Goal: Information Seeking & Learning: Learn about a topic

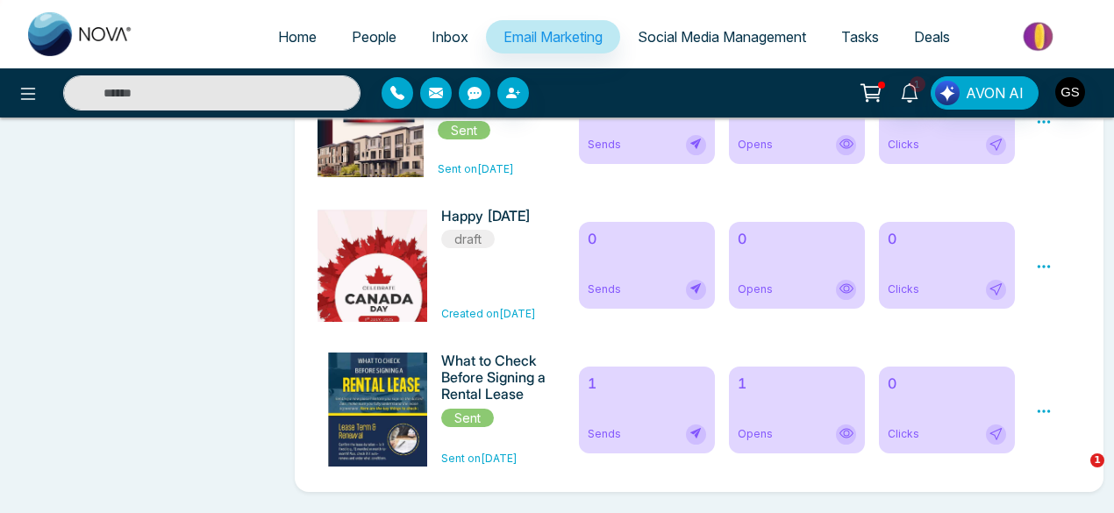
scroll to position [2137, 0]
click at [1039, 33] on img at bounding box center [1039, 36] width 127 height 39
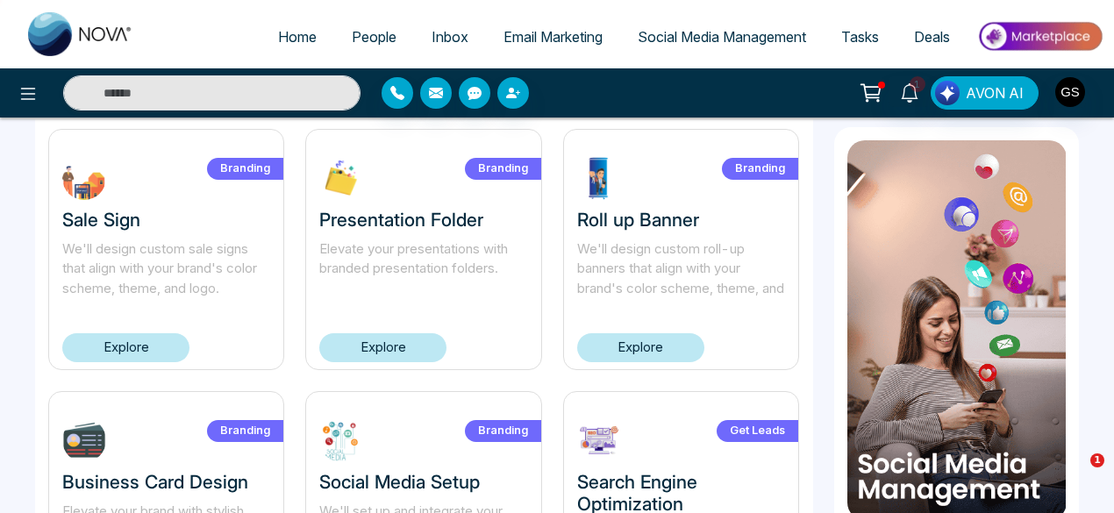
scroll to position [46, 0]
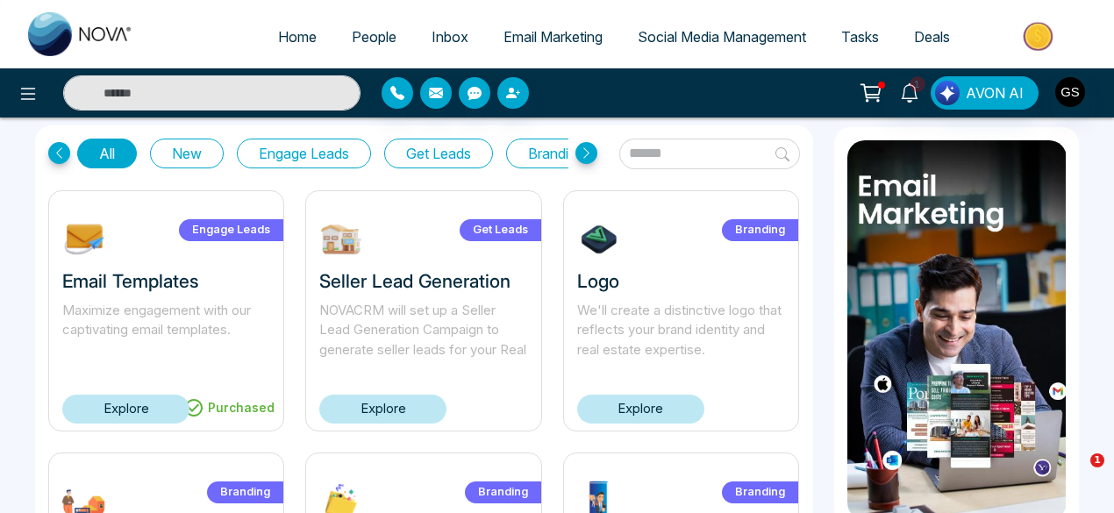
click at [646, 412] on link "Explore" at bounding box center [640, 409] width 127 height 29
